Goal: Use online tool/utility: Utilize a website feature to perform a specific function

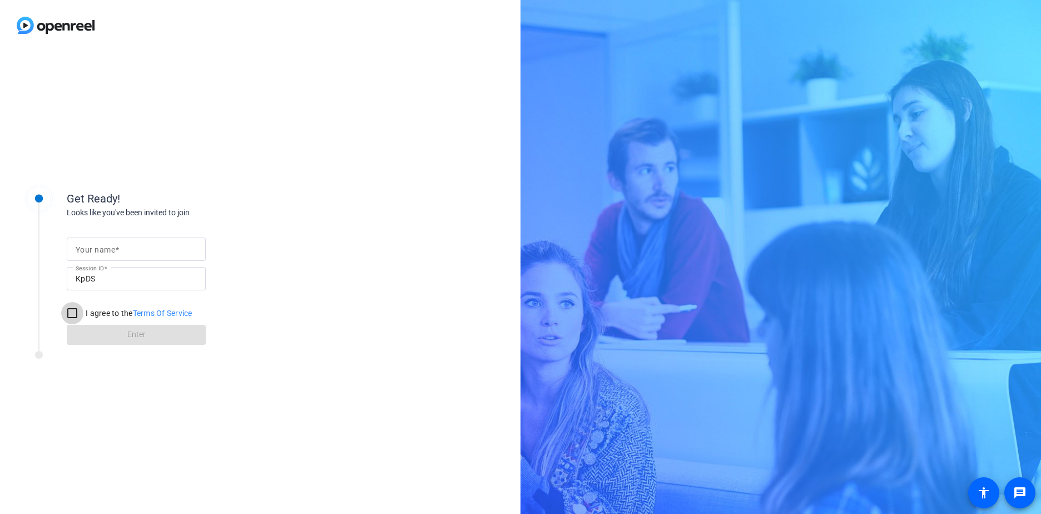
click at [71, 316] on input "I agree to the Terms Of Service" at bounding box center [72, 313] width 22 height 22
checkbox input "true"
click at [126, 252] on input "Your name" at bounding box center [136, 248] width 121 height 13
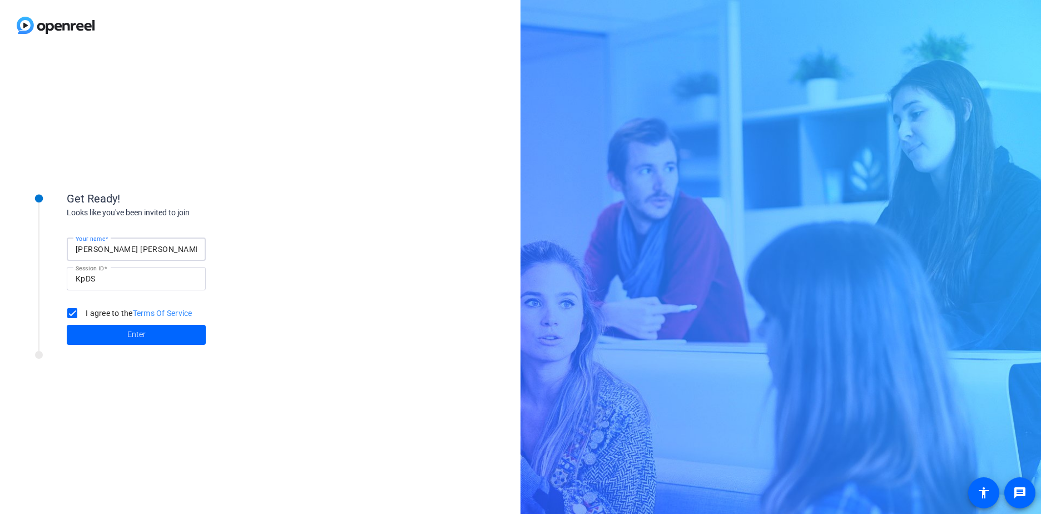
click at [135, 248] on input "[PERSON_NAME] [PERSON_NAME]" at bounding box center [136, 248] width 121 height 13
drag, startPoint x: 181, startPoint y: 247, endPoint x: 58, endPoint y: 251, distance: 123.0
click at [58, 251] on div "Get Ready! Looks like you've been invited to join Your name [PERSON_NAME] [PERS…" at bounding box center [150, 261] width 278 height 180
type input "[PERSON_NAME]"
click at [143, 329] on span "Enter" at bounding box center [136, 335] width 18 height 12
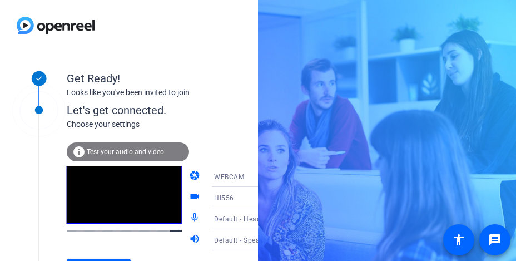
click at [142, 151] on span "Test your audio and video" at bounding box center [125, 152] width 77 height 8
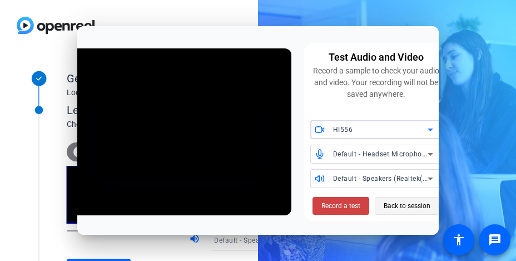
click at [425, 203] on span "Back to session" at bounding box center [407, 205] width 47 height 21
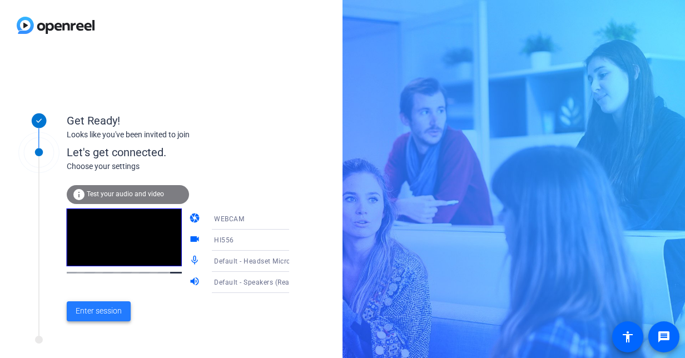
click at [106, 308] on span "Enter session" at bounding box center [99, 311] width 46 height 12
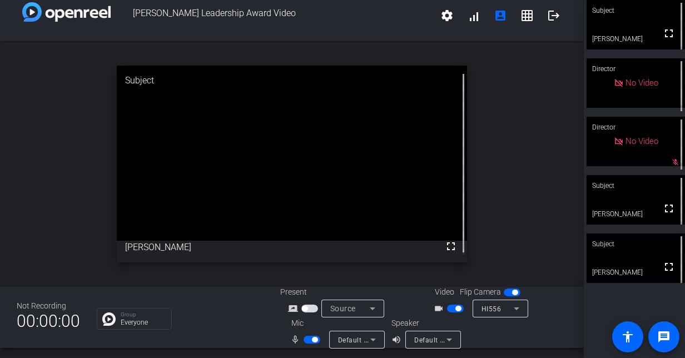
scroll to position [13, 0]
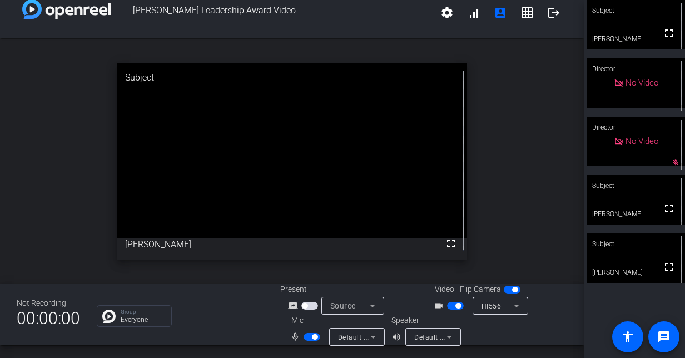
click at [315, 336] on span "button" at bounding box center [315, 337] width 6 height 6
click at [307, 336] on span "button" at bounding box center [307, 337] width 6 height 6
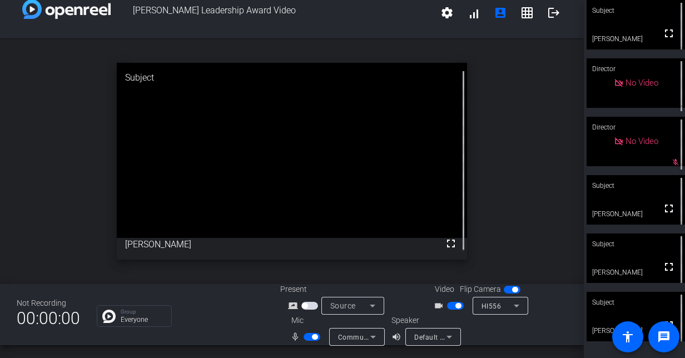
click at [315, 335] on span "button" at bounding box center [315, 337] width 6 height 6
click at [306, 334] on span "button" at bounding box center [312, 337] width 17 height 8
click at [310, 337] on span "button" at bounding box center [312, 337] width 17 height 8
click at [455, 307] on span "button" at bounding box center [458, 306] width 6 height 6
click at [622, 17] on div "Subject" at bounding box center [636, 10] width 98 height 21
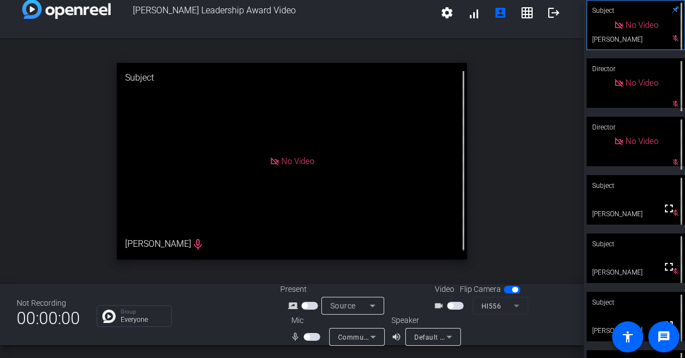
click at [448, 304] on span "button" at bounding box center [451, 306] width 6 height 6
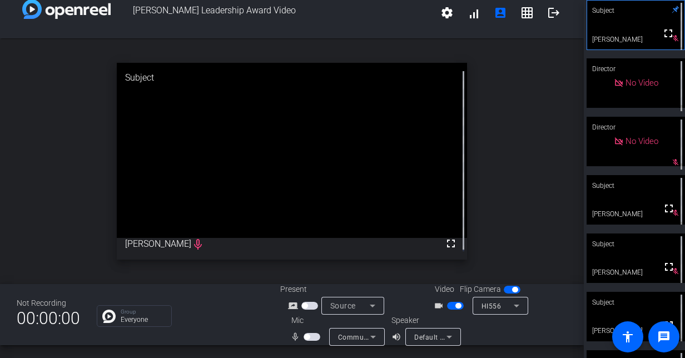
click at [636, 308] on div "Subject" at bounding box center [636, 302] width 98 height 21
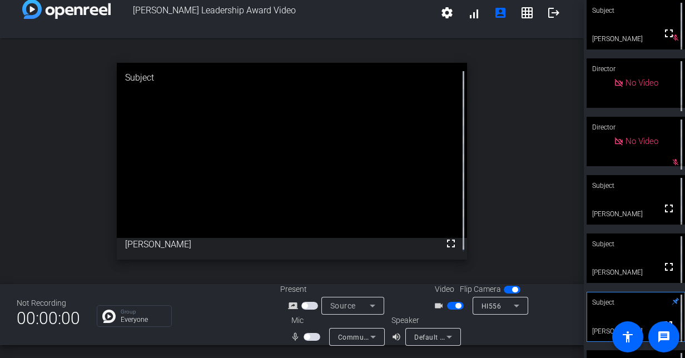
click at [306, 336] on span "button" at bounding box center [307, 337] width 6 height 6
click at [547, 11] on mat-icon "logout" at bounding box center [553, 12] width 13 height 13
